Goal: Information Seeking & Learning: Get advice/opinions

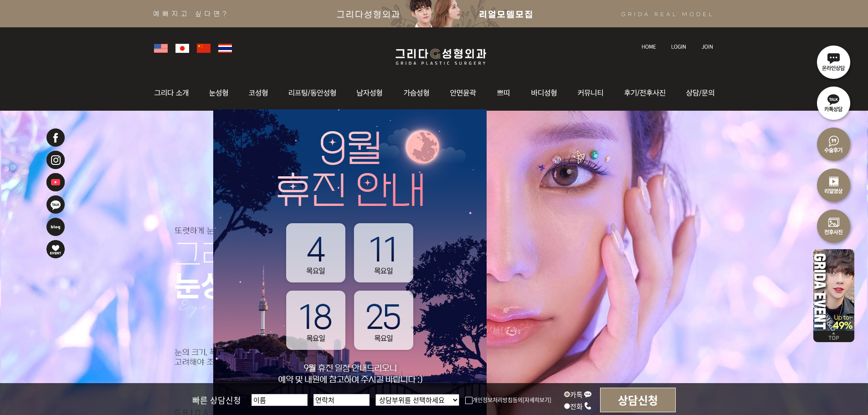
click at [431, 53] on img at bounding box center [441, 56] width 109 height 21
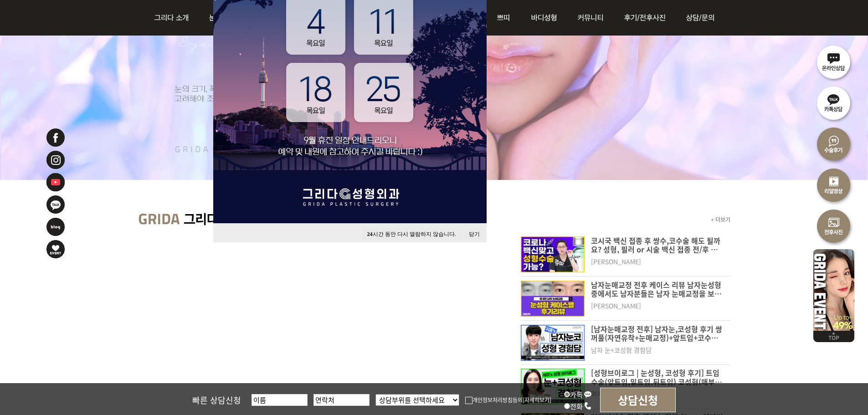
scroll to position [274, 0]
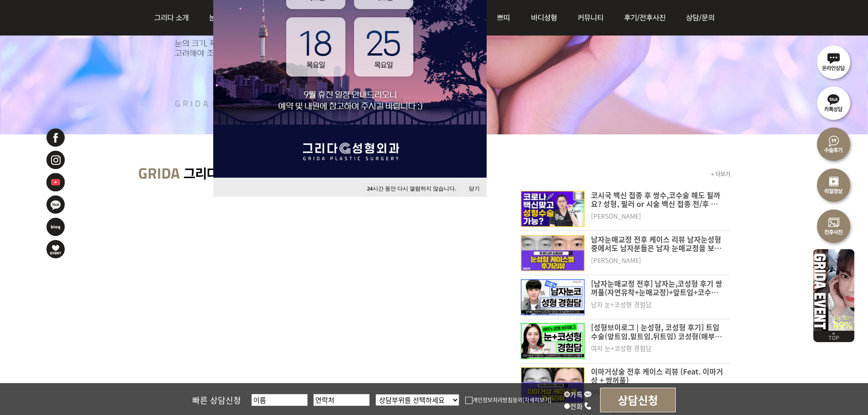
click at [470, 189] on button "닫기" at bounding box center [474, 189] width 20 height 12
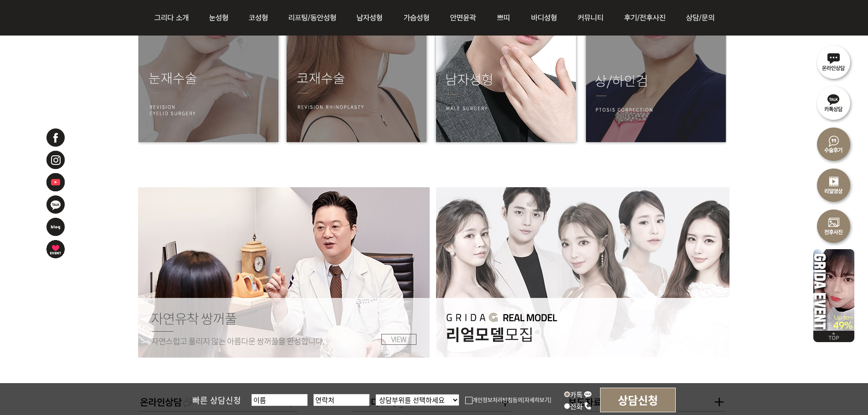
scroll to position [1231, 0]
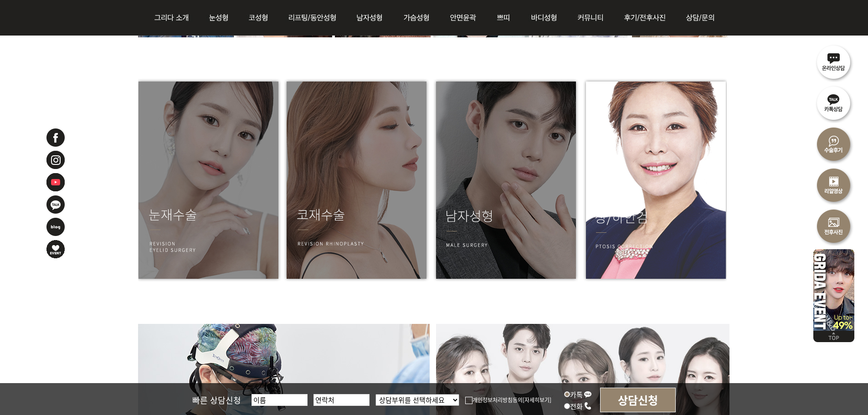
click at [619, 232] on img at bounding box center [654, 180] width 146 height 205
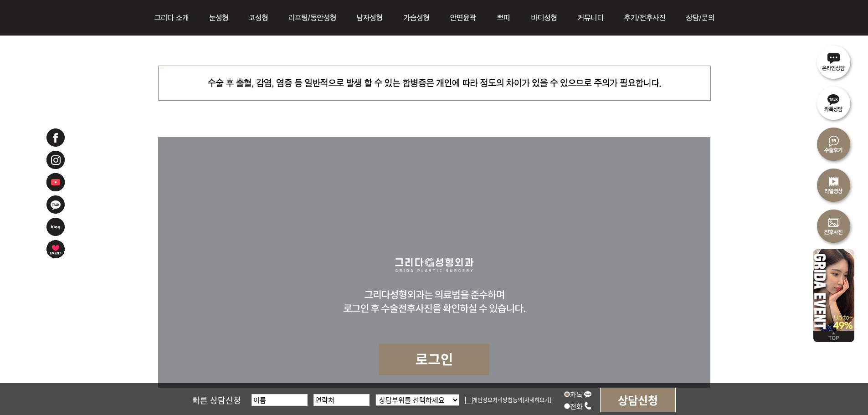
scroll to position [6004, 0]
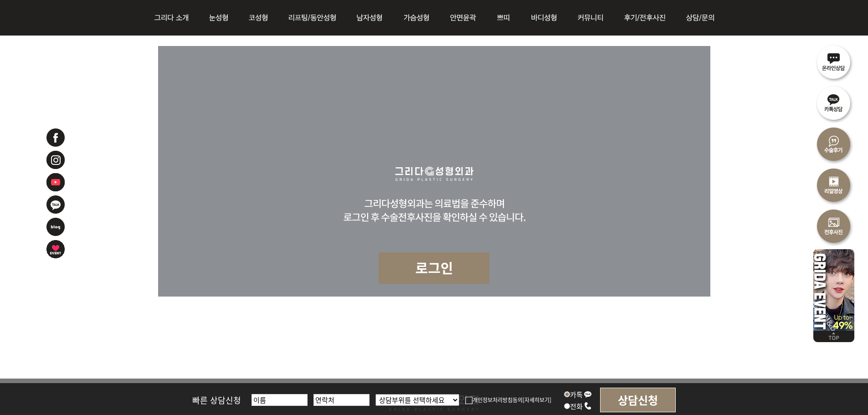
click at [406, 253] on img at bounding box center [434, 268] width 111 height 31
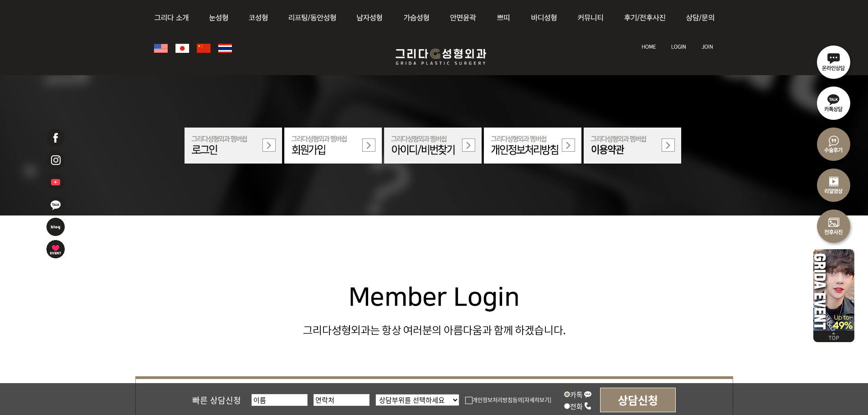
scroll to position [410, 0]
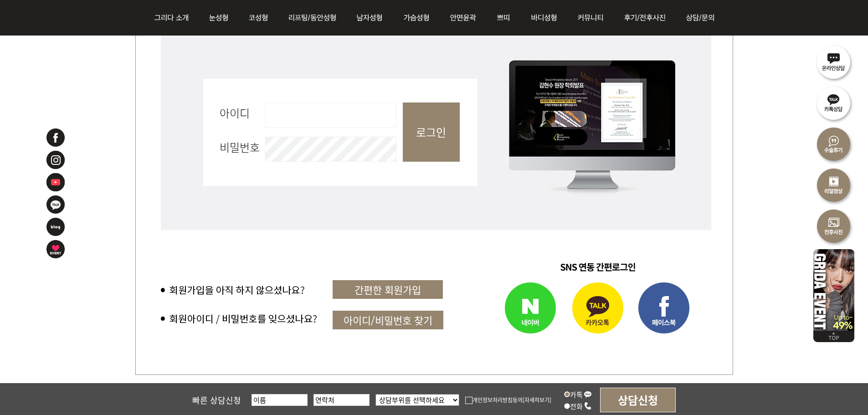
click at [333, 124] on input "아이디 필수" at bounding box center [330, 115] width 131 height 25
type input "admin"
click at [442, 142] on input "로그인" at bounding box center [431, 132] width 57 height 59
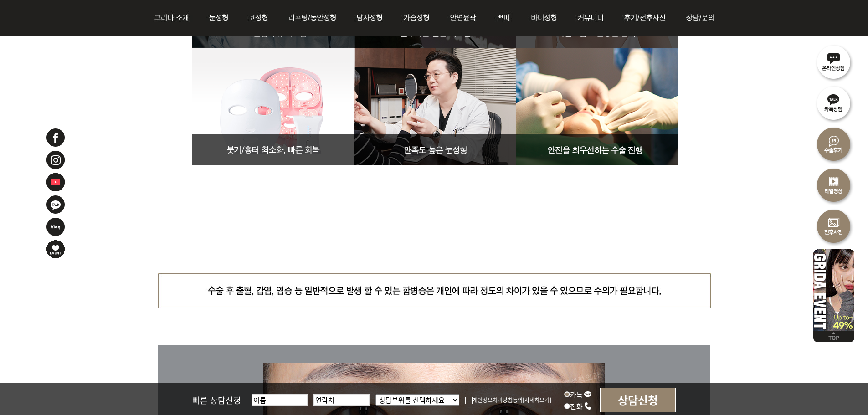
drag, startPoint x: 643, startPoint y: 134, endPoint x: 623, endPoint y: 280, distance: 147.7
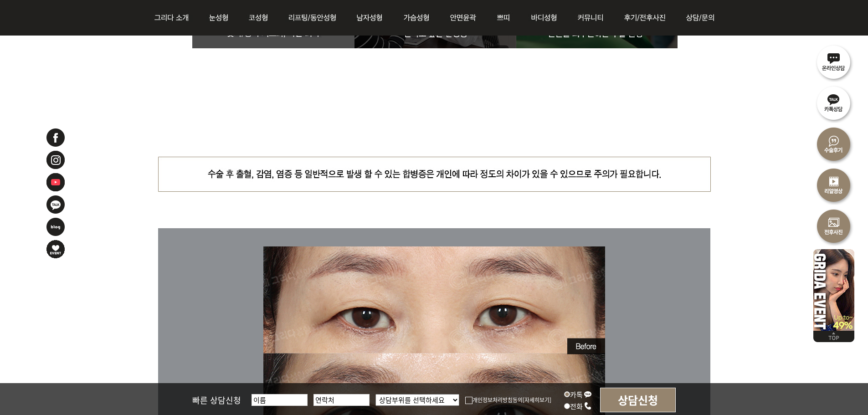
scroll to position [6004, 0]
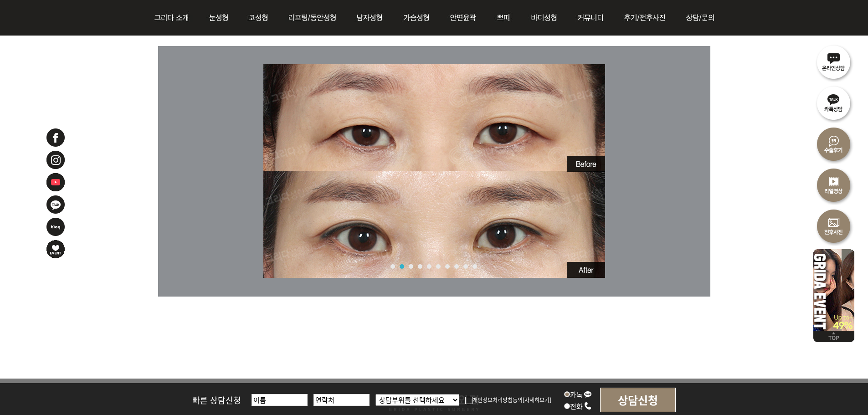
click at [412, 265] on link "3" at bounding box center [411, 266] width 5 height 5
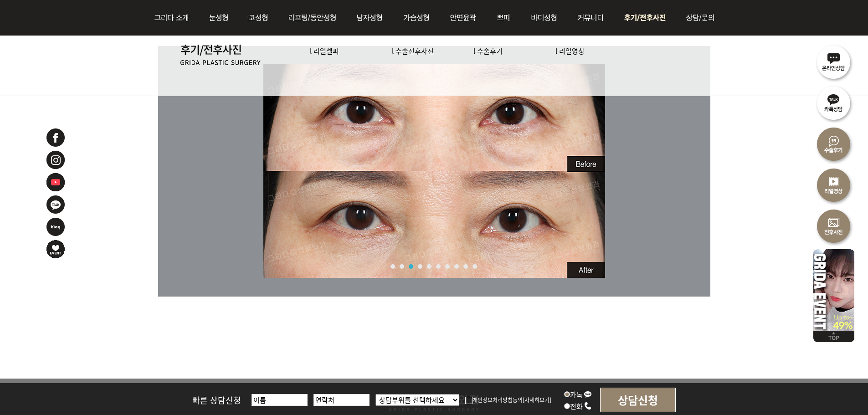
click at [326, 47] on link "l 리얼셀피" at bounding box center [324, 51] width 29 height 10
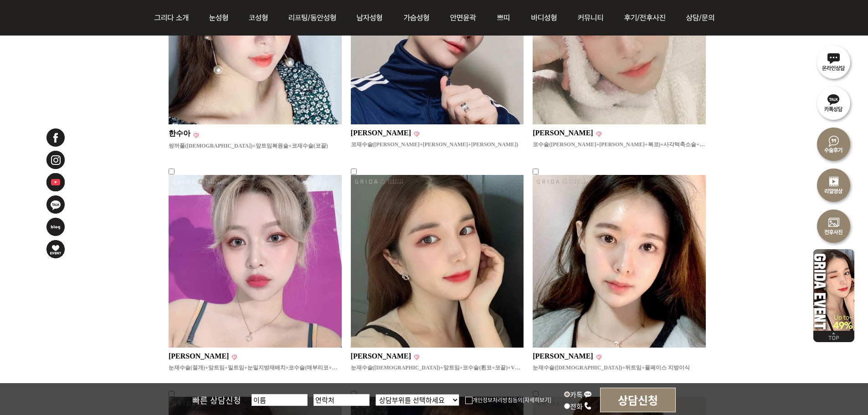
scroll to position [91, 0]
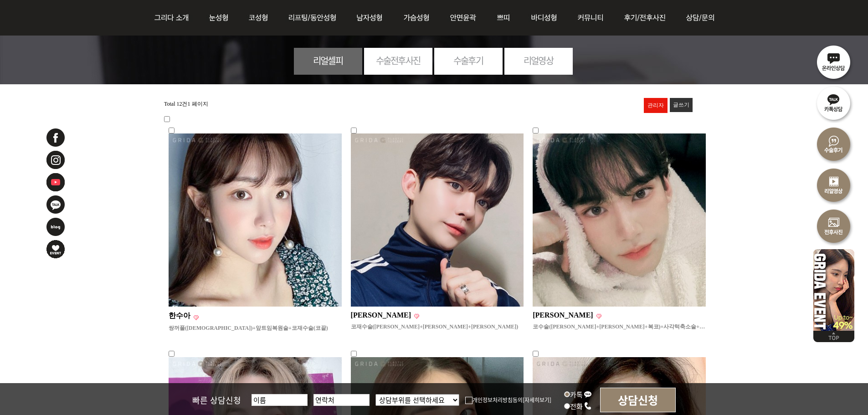
click at [280, 244] on img at bounding box center [255, 220] width 173 height 173
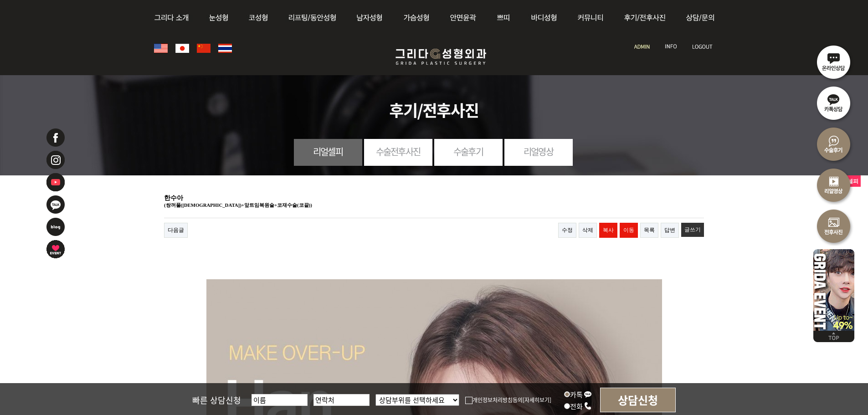
drag, startPoint x: 312, startPoint y: 227, endPoint x: 316, endPoint y: 55, distance: 171.4
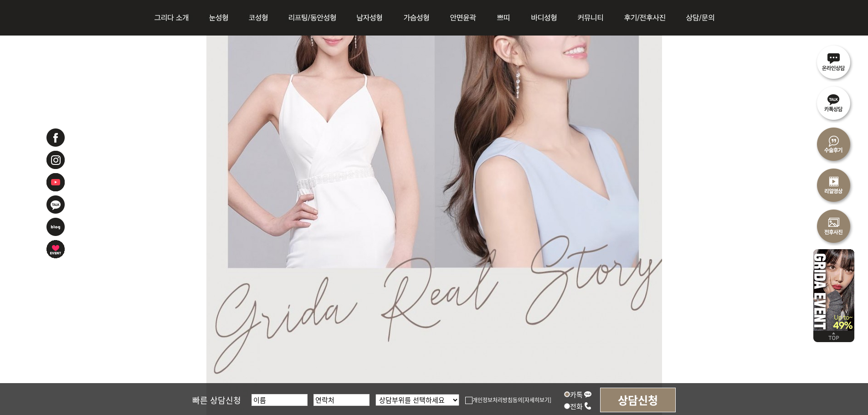
scroll to position [7298, 0]
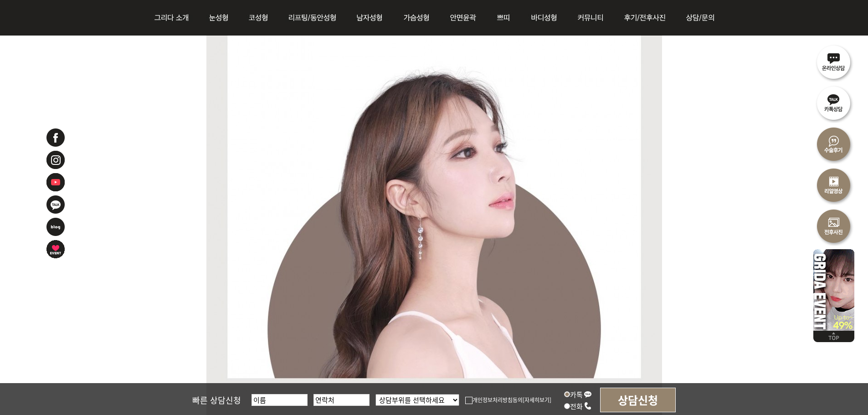
drag, startPoint x: 410, startPoint y: 225, endPoint x: 260, endPoint y: 79, distance: 209.5
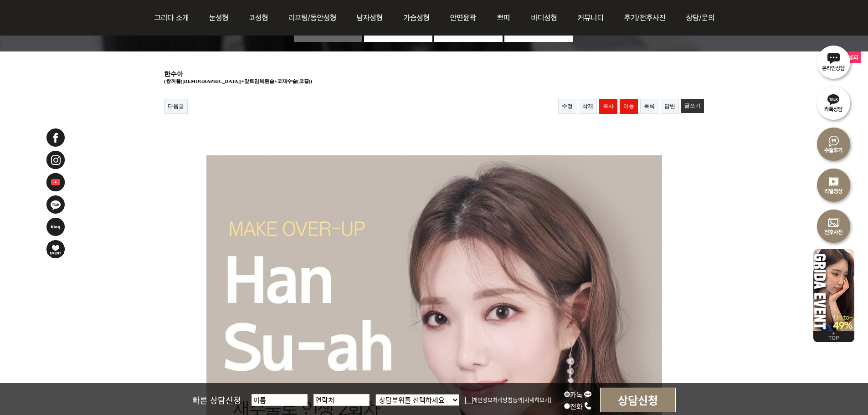
scroll to position [0, 0]
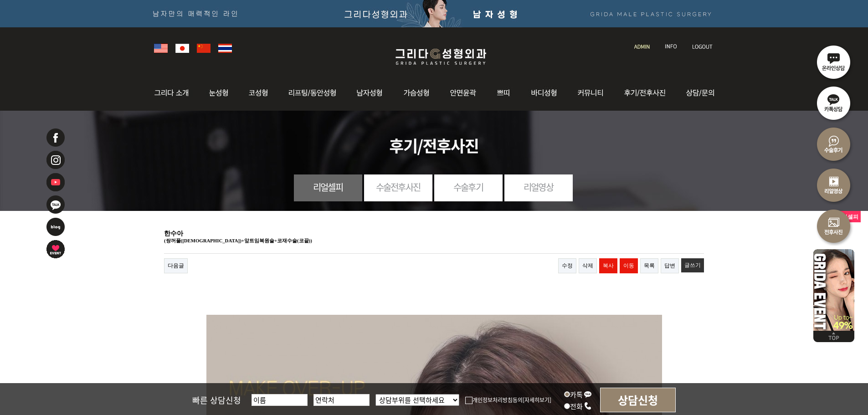
drag, startPoint x: 339, startPoint y: 168, endPoint x: 336, endPoint y: 177, distance: 9.2
click at [339, 168] on div "리얼셀피 수술전후사진 수술후기 리얼영상" at bounding box center [434, 157] width 635 height 93
click at [335, 181] on link "리얼셀피" at bounding box center [328, 187] width 68 height 25
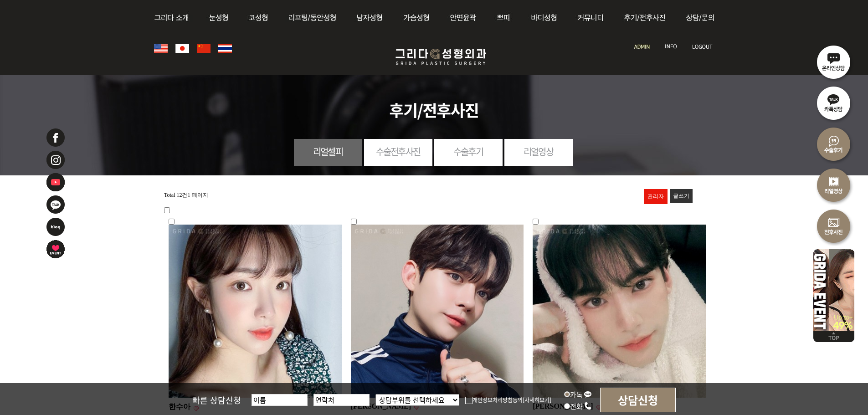
scroll to position [228, 0]
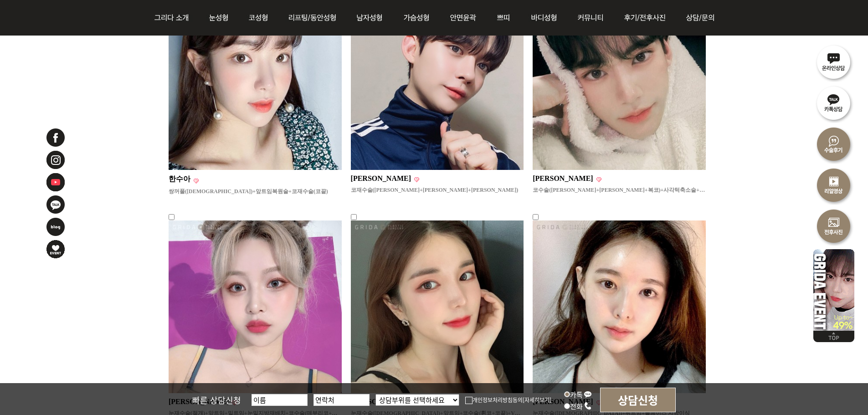
click at [460, 135] on img at bounding box center [437, 83] width 173 height 173
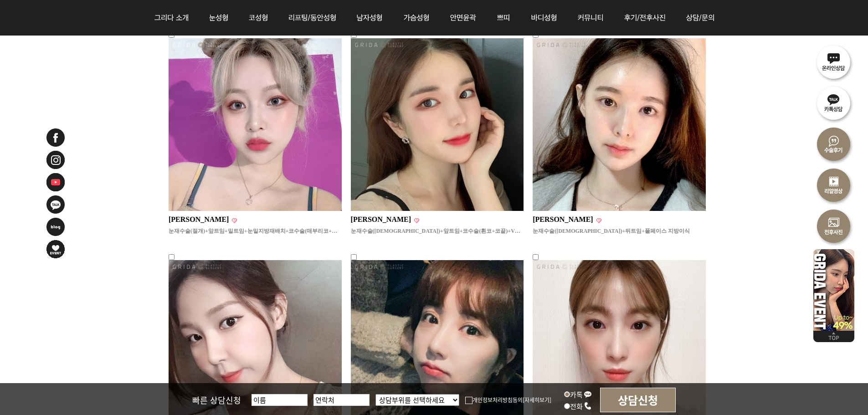
scroll to position [593, 0]
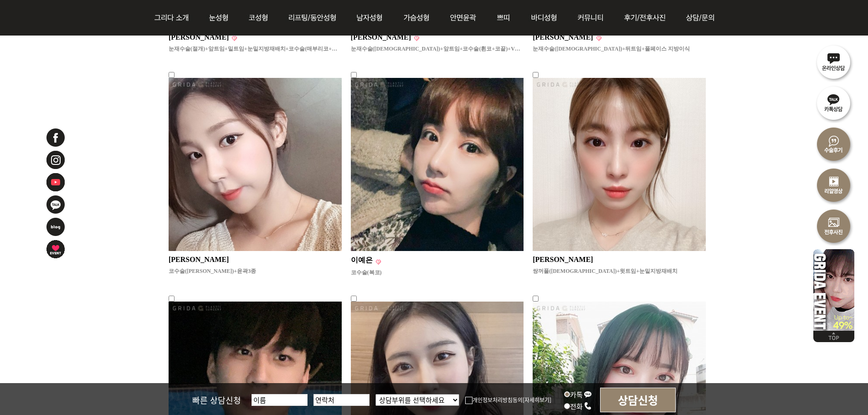
drag, startPoint x: 521, startPoint y: 174, endPoint x: 430, endPoint y: 282, distance: 140.4
click at [430, 282] on ul "한수아 12 한수아 쌍꺼풀(절개)+앞트임복원술+코재수술(코끝) 강도윤 11 강도윤 코재수술(매부리코+긴코+휜코) 임규현" at bounding box center [437, 71] width 547 height 893
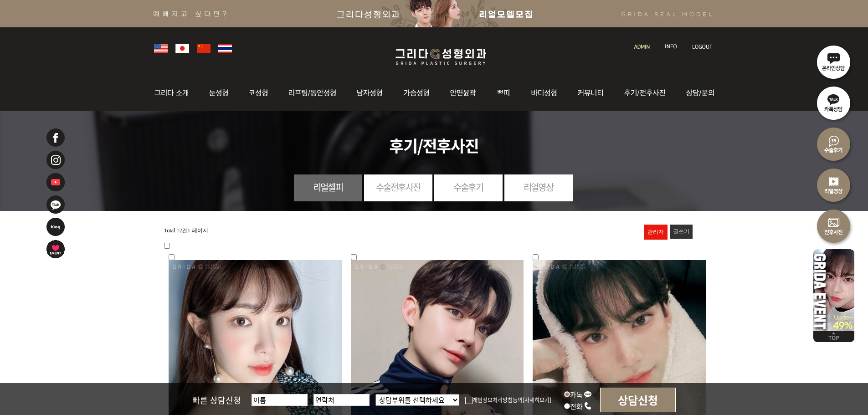
scroll to position [182, 0]
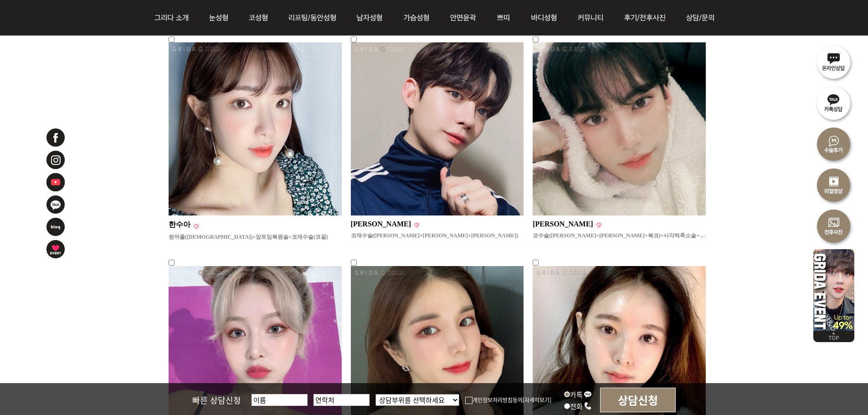
click at [825, 154] on img at bounding box center [834, 143] width 41 height 41
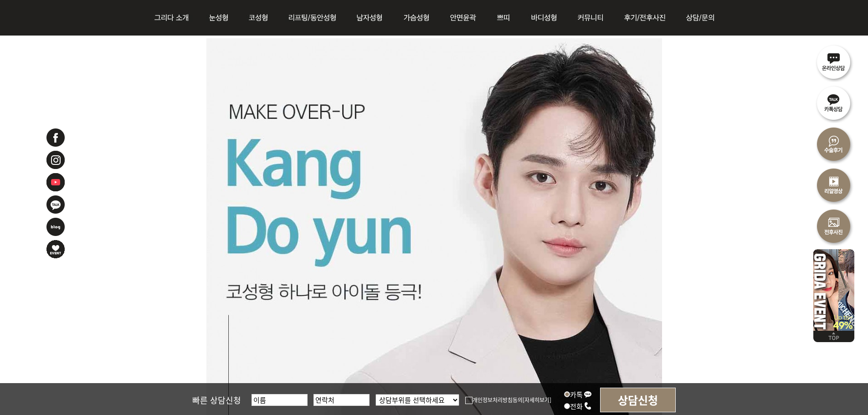
drag, startPoint x: 443, startPoint y: 222, endPoint x: 353, endPoint y: 67, distance: 178.9
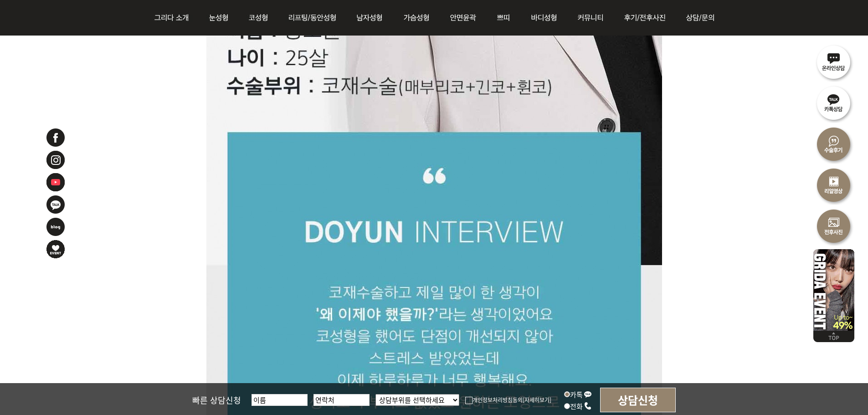
scroll to position [609, 0]
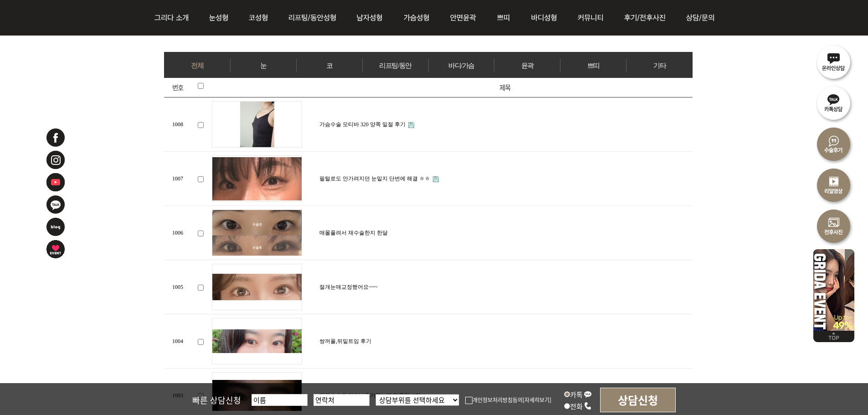
scroll to position [319, 0]
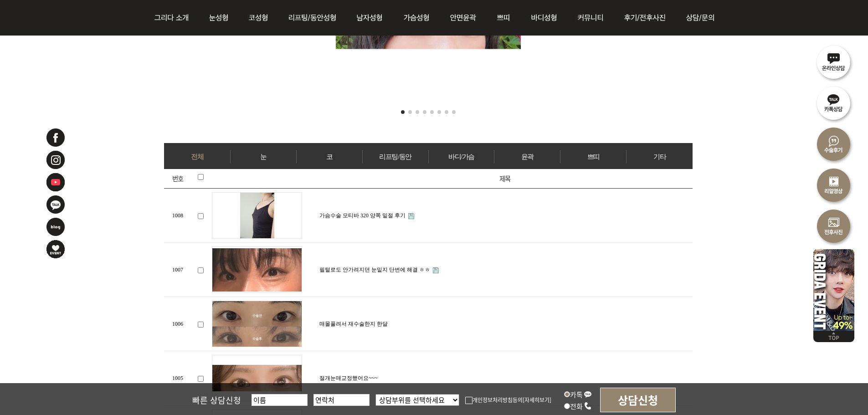
click at [470, 155] on link "바디/가슴" at bounding box center [462, 157] width 66 height 14
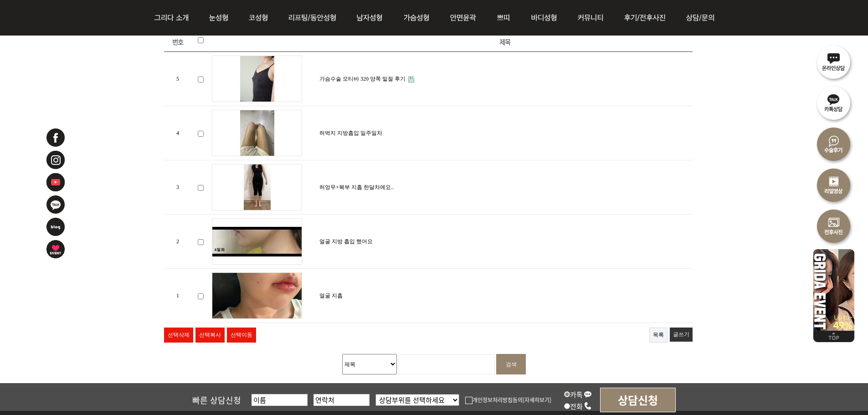
scroll to position [365, 0]
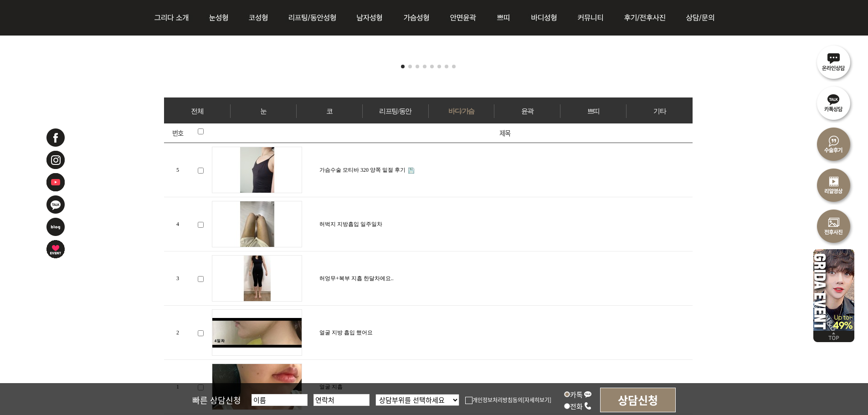
click at [390, 110] on link "리프팅/동안" at bounding box center [396, 111] width 66 height 14
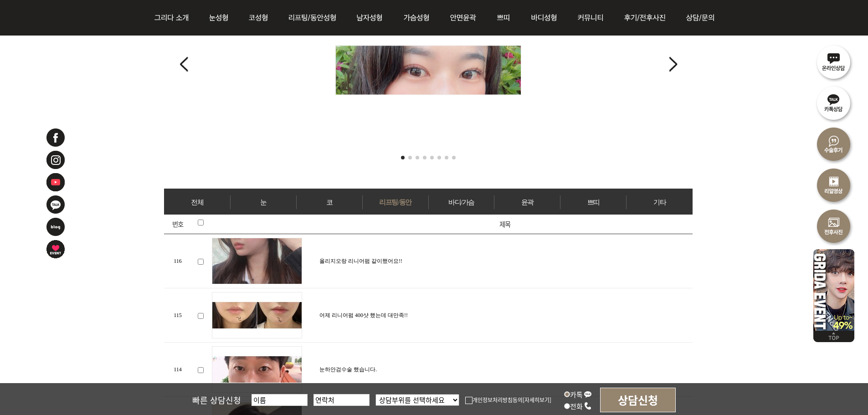
scroll to position [365, 0]
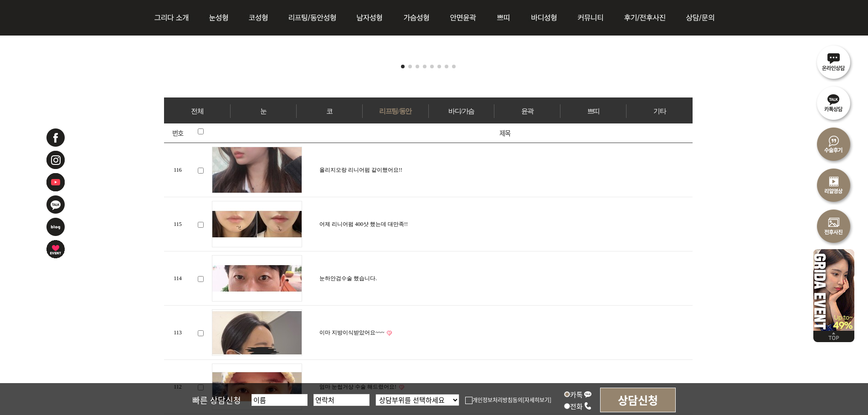
click at [331, 110] on link "코" at bounding box center [330, 111] width 66 height 14
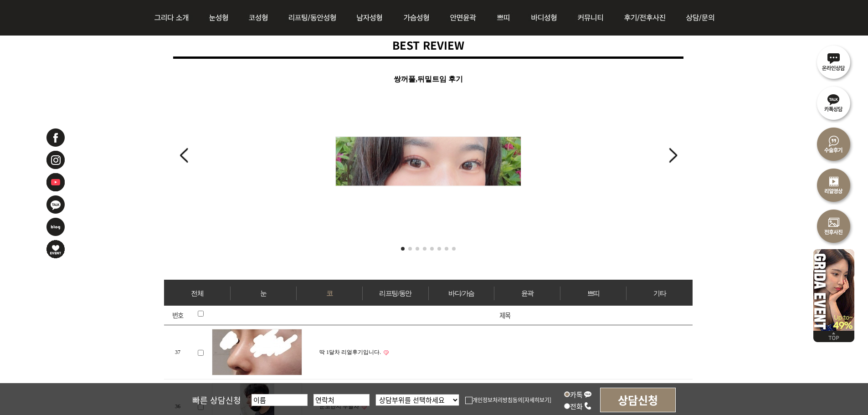
scroll to position [365, 0]
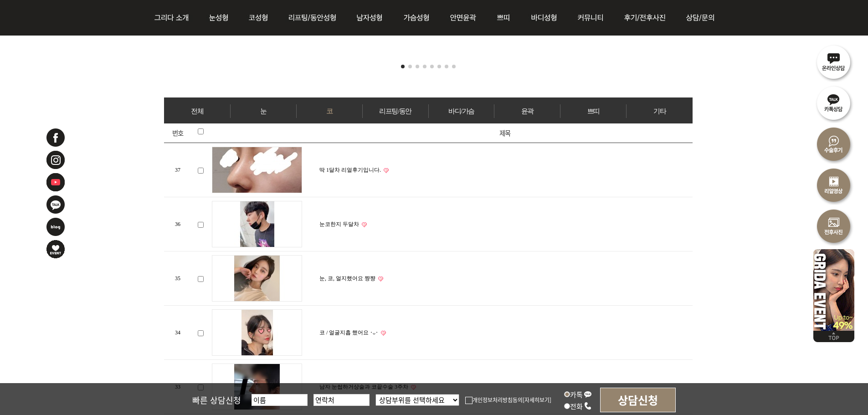
click at [266, 108] on link "눈" at bounding box center [264, 111] width 66 height 14
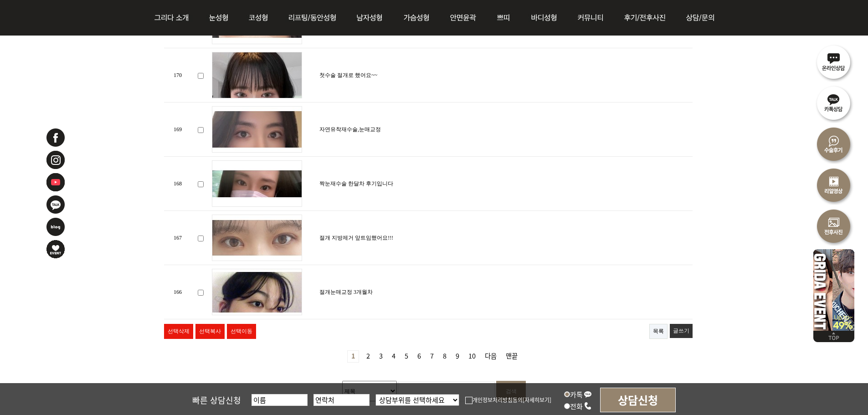
drag, startPoint x: 130, startPoint y: 227, endPoint x: 149, endPoint y: 170, distance: 60.5
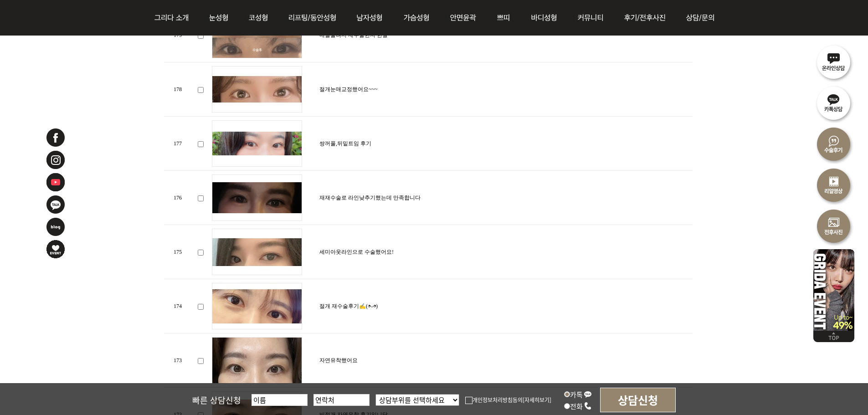
scroll to position [463, 0]
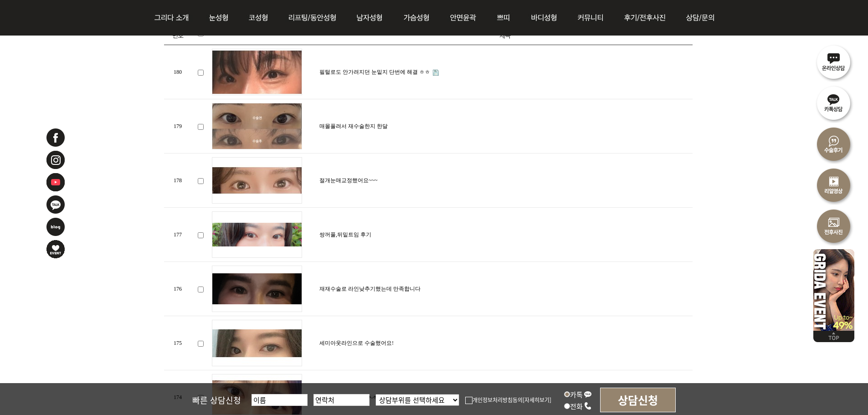
click at [278, 236] on img at bounding box center [257, 235] width 90 height 46
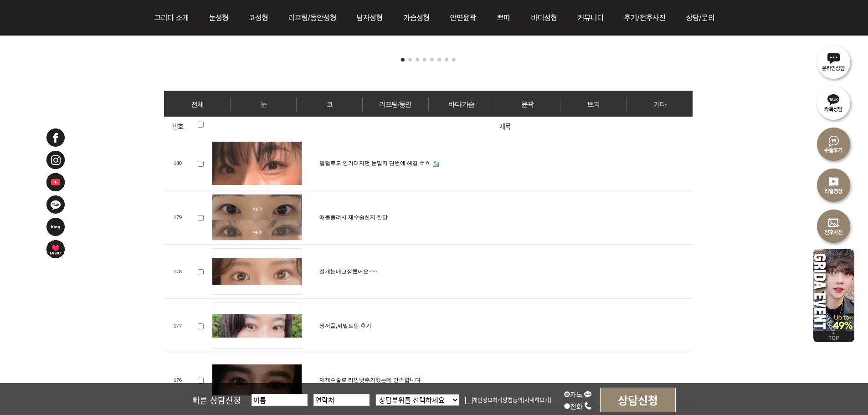
click at [352, 163] on td "필털로도 안가려지던 눈밑지 단번에 해결 ㅎㅎ" at bounding box center [505, 163] width 376 height 54
click at [352, 160] on link "필털로도 안가려지던 눈밑지 단번에 해결 ㅎㅎ" at bounding box center [375, 163] width 111 height 6
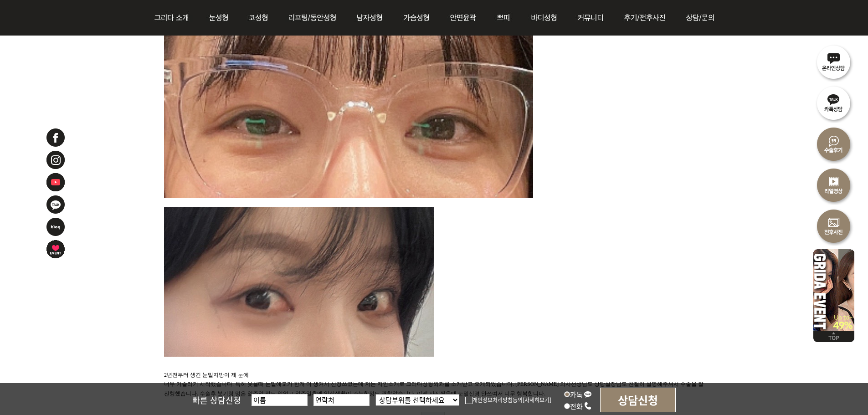
scroll to position [319, 0]
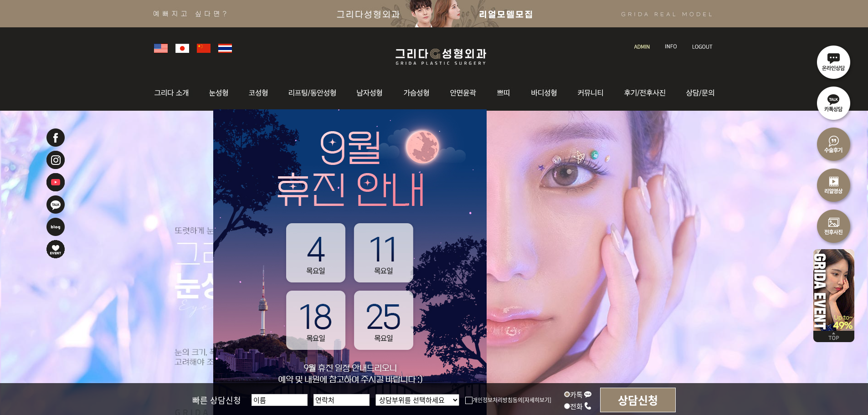
click at [636, 46] on img at bounding box center [642, 46] width 15 height 5
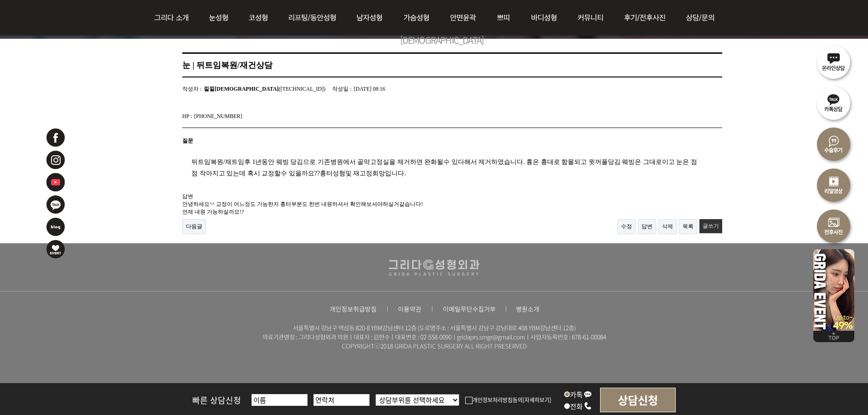
scroll to position [91, 0]
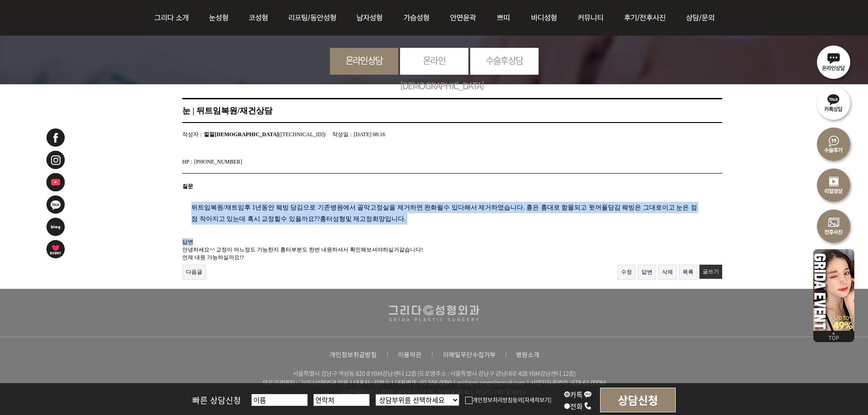
drag, startPoint x: 180, startPoint y: 208, endPoint x: 435, endPoint y: 226, distance: 255.9
click at [435, 226] on article "눈 | 뒤트임복원/재건상담 페이지 정보 작성자 : 낄낄이맘 ([TECHNICAL_ID]) 작성일 : [DATE] 08:16 HP : [PHON…" at bounding box center [452, 189] width 577 height 182
click at [437, 225] on section "질문 뒤트임복원/재트임후 1년동안 웨빙 당김으로 기존병원에서 골막고정실을 제거하면 완화될수 있다해서 제거하였습니다. 흉은 흉대로 함몰되고 윗꺼…" at bounding box center [452, 219] width 540 height 91
click at [441, 216] on div "뒤트임복원/재트임후 1년동안 웨빙 당김으로 기존병원에서 골막고정실을 제거하면 완화될수 있다해서 제거하였습니다. 흉은 흉대로 함몰되고 윗꺼풀당김…" at bounding box center [440, 210] width 517 height 30
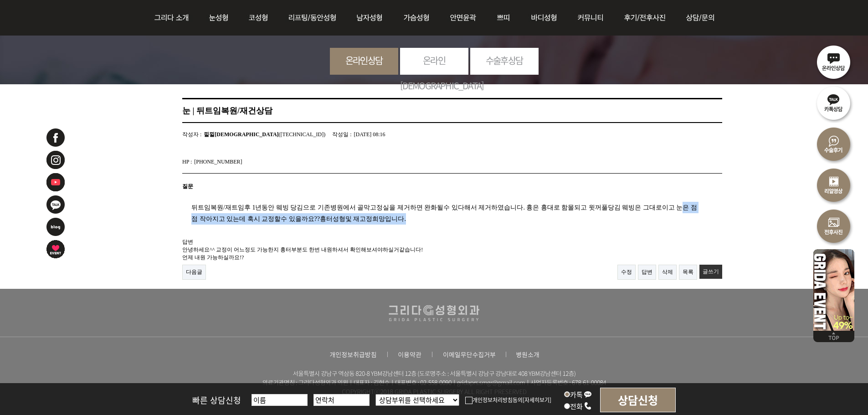
drag, startPoint x: 191, startPoint y: 213, endPoint x: 439, endPoint y: 218, distance: 247.1
click at [438, 218] on div "뒤트임복원/재트임후 1년동안 웨빙 당김으로 기존병원에서 골막고정실을 제거하면 완화될수 있다해서 제거하였습니다. 흉은 흉대로 함몰되고 윗꺼풀당김…" at bounding box center [440, 210] width 517 height 30
click at [439, 218] on div "뒤트임복원/재트임후 1년동안 웨빙 당김으로 기존병원에서 골막고정실을 제거하면 완화될수 있다해서 제거하였습니다. 흉은 흉대로 함몰되고 윗꺼풀당김…" at bounding box center [440, 210] width 517 height 30
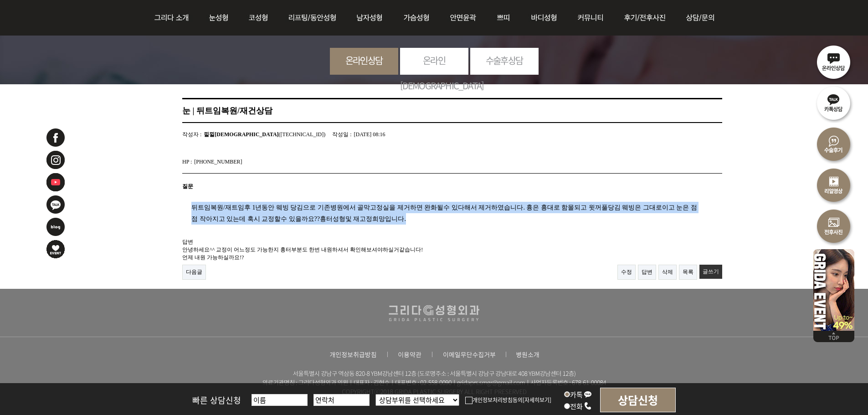
drag, startPoint x: 191, startPoint y: 201, endPoint x: 430, endPoint y: 218, distance: 239.0
click at [430, 218] on div "뒤트임복원/재트임후 1년동안 웨빙 당김으로 기존병원에서 골막고정실을 제거하면 완화될수 있다해서 제거하였습니다. 흉은 흉대로 함몰되고 윗꺼풀당김…" at bounding box center [440, 210] width 517 height 30
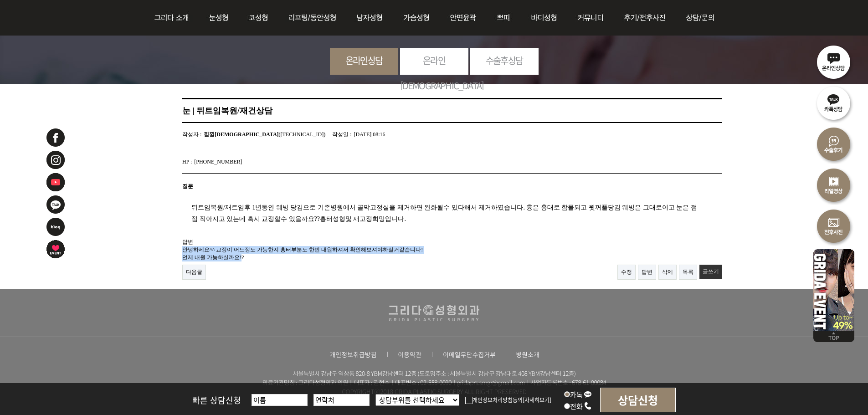
drag, startPoint x: 178, startPoint y: 248, endPoint x: 242, endPoint y: 252, distance: 64.4
click at [242, 252] on article "눈 | 뒤트임복원/재건상담 페이지 정보 작성자 : 낄낄이맘 ([TECHNICAL_ID]) 작성일 : [DATE] 08:16 HP : [PHON…" at bounding box center [452, 189] width 577 height 182
click at [242, 252] on p "안녕하세요^^ 교정이 어느정도 가능한지 흉터부분도 한번 내원하셔서 확인해보셔야하실거같습니다! 언제 내원 가능하실까요!?" at bounding box center [452, 253] width 540 height 15
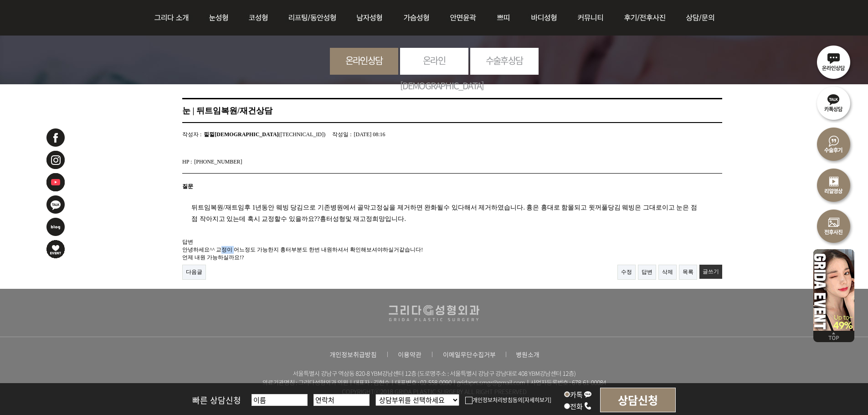
drag, startPoint x: 222, startPoint y: 248, endPoint x: 237, endPoint y: 248, distance: 16.0
click at [237, 248] on p "안녕하세요^^ 교정이 어느정도 가능한지 흉터부분도 한번 내원하셔서 확인해보셔야하실거같습니다! 언제 내원 가능하실까요!?" at bounding box center [452, 253] width 540 height 15
drag, startPoint x: 217, startPoint y: 246, endPoint x: 284, endPoint y: 245, distance: 67.5
click at [284, 246] on p "안녕하세요^^ 교정이 어느정도 가능한지 흉터부분도 한번 내원하셔서 확인해보셔야하실거같습니다! 언제 내원 가능하실까요!?" at bounding box center [452, 253] width 540 height 15
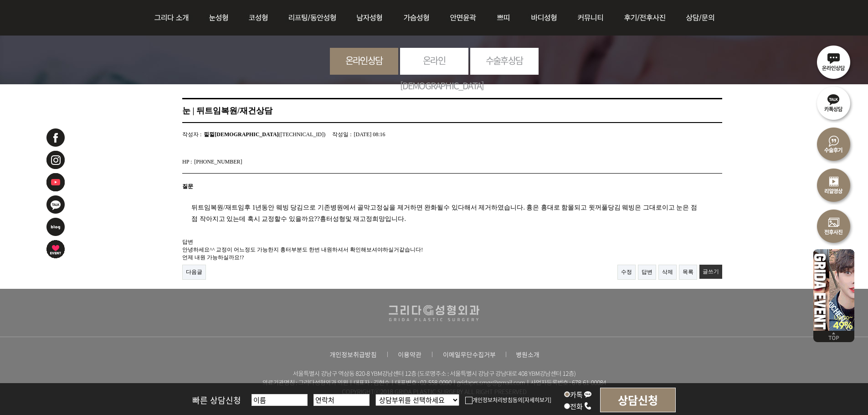
click at [339, 250] on p "안녕하세요^^ 교정이 어느정도 가능한지 흉터부분도 한번 내원하셔서 확인해보셔야하실거같습니다! 언제 내원 가능하실까요!?" at bounding box center [452, 253] width 540 height 15
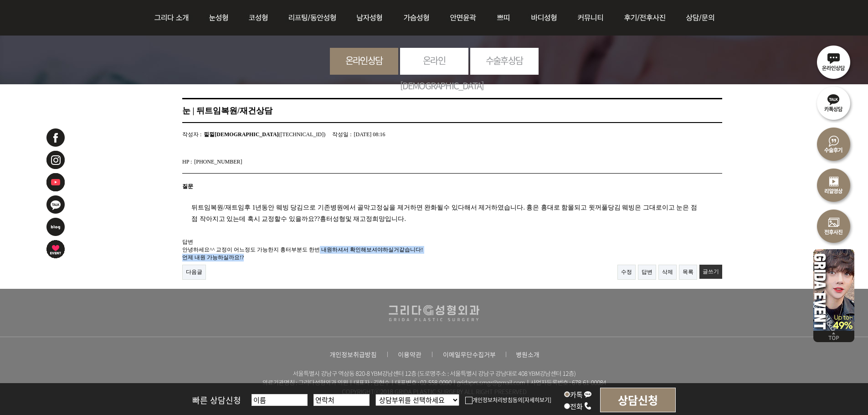
drag, startPoint x: 323, startPoint y: 248, endPoint x: 356, endPoint y: 251, distance: 32.6
click at [356, 251] on p "안녕하세요^^ 교정이 어느정도 가능한지 흉터부분도 한번 내원하셔서 확인해보셔야하실거같습니다! 언제 내원 가능하실까요!?" at bounding box center [452, 253] width 540 height 15
click at [340, 250] on p "안녕하세요^^ 교정이 어느정도 가능한지 흉터부분도 한번 내원하셔서 확인해보셔야하실거같습니다! 언제 내원 가능하실까요!?" at bounding box center [452, 253] width 540 height 15
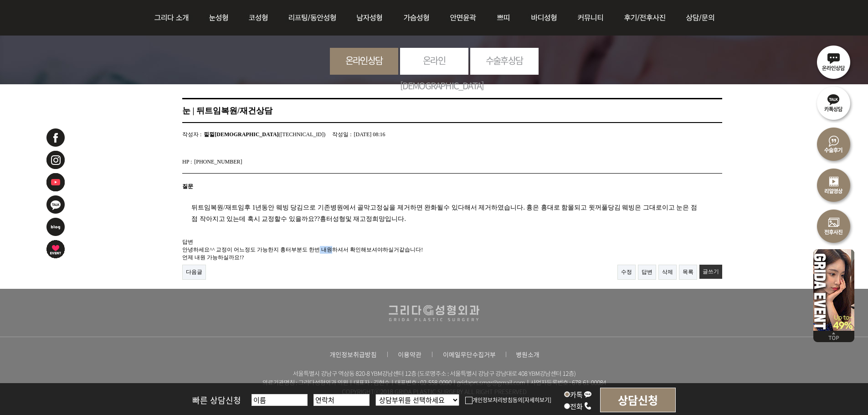
drag, startPoint x: 320, startPoint y: 244, endPoint x: 335, endPoint y: 249, distance: 15.4
click at [335, 249] on p "안녕하세요^^ 교정이 어느정도 가능한지 흉터부분도 한번 내원하셔서 확인해보셔야하실거같습니다! 언제 내원 가능하실까요!?" at bounding box center [452, 253] width 540 height 15
click at [337, 248] on p "안녕하세요^^ 교정이 어느정도 가능한지 흉터부분도 한번 내원하셔서 확인해보셔야하실거같습니다! 언제 내원 가능하실까요!?" at bounding box center [452, 253] width 540 height 15
drag, startPoint x: 320, startPoint y: 244, endPoint x: 348, endPoint y: 248, distance: 27.6
click at [348, 248] on p "안녕하세요^^ 교정이 어느정도 가능한지 흉터부분도 한번 내원하셔서 확인해보셔야하실거같습니다! 언제 내원 가능하실까요!?" at bounding box center [452, 253] width 540 height 15
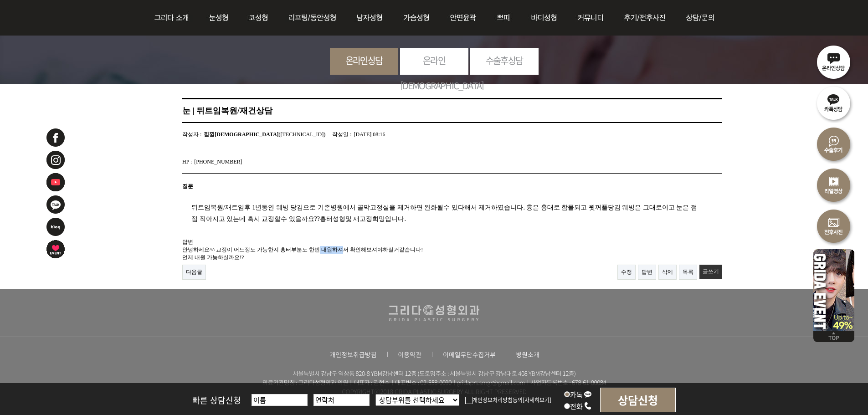
click at [348, 248] on p "안녕하세요^^ 교정이 어느정도 가능한지 흉터부분도 한번 내원하셔서 확인해보셔야하실거같습니다! 언제 내원 가능하실까요!?" at bounding box center [452, 253] width 540 height 15
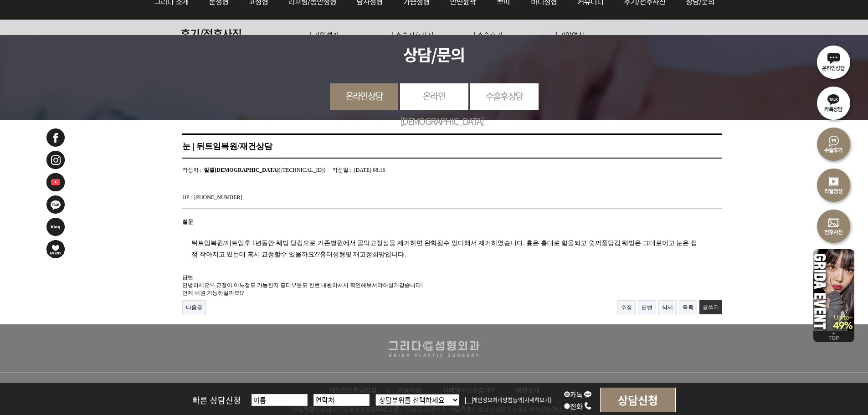
scroll to position [0, 0]
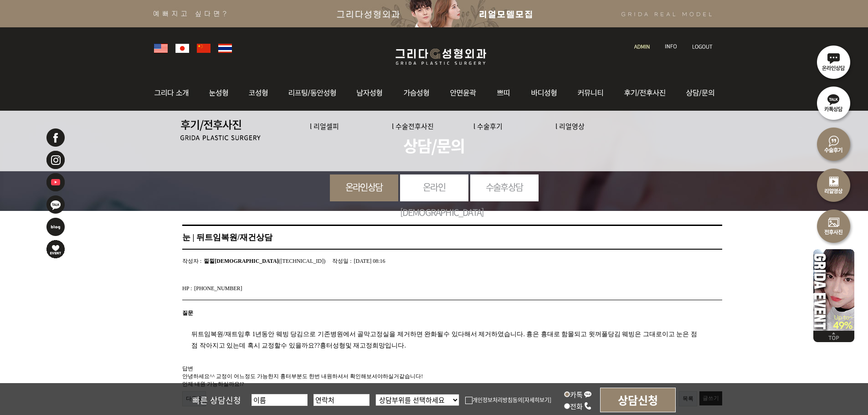
click at [642, 50] on li at bounding box center [643, 41] width 26 height 19
click at [642, 46] on img at bounding box center [642, 46] width 15 height 5
